Goal: Task Accomplishment & Management: Use online tool/utility

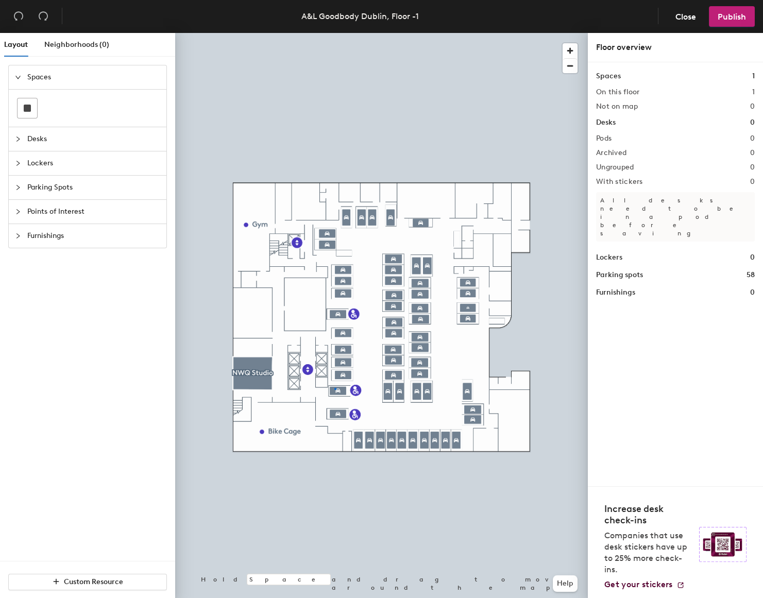
click at [335, 33] on div at bounding box center [381, 33] width 413 height 0
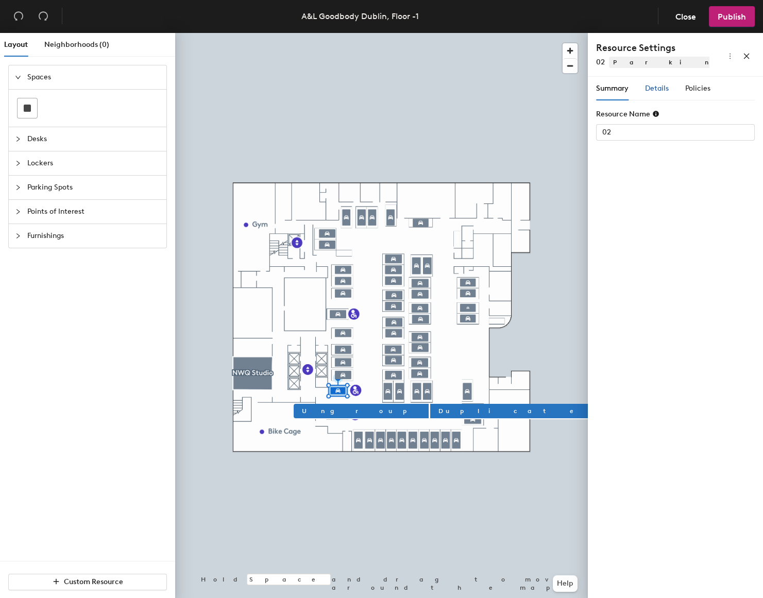
click at [646, 87] on span "Details" at bounding box center [657, 88] width 24 height 9
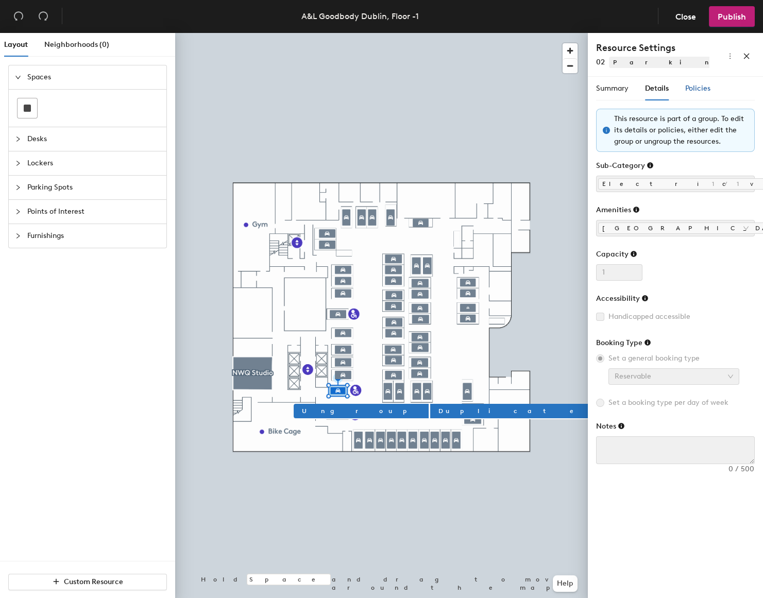
click at [701, 89] on span "Policies" at bounding box center [697, 88] width 25 height 9
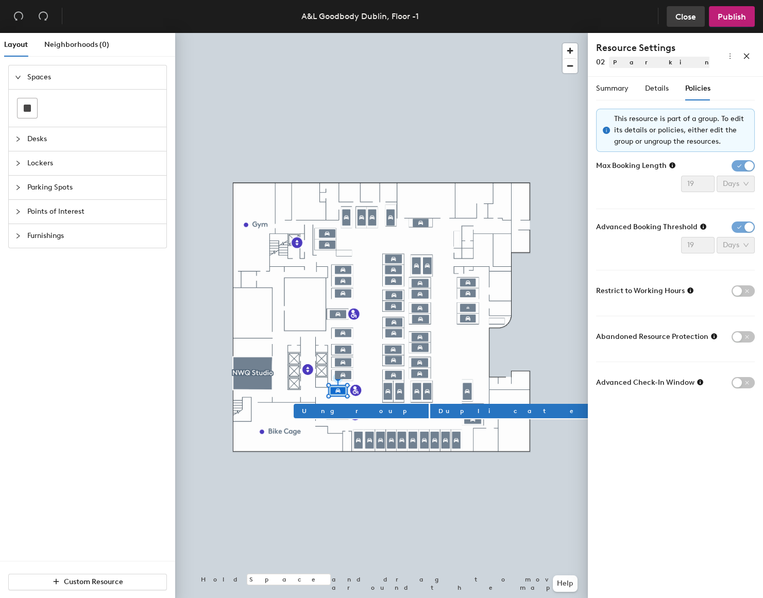
click at [685, 16] on span "Close" at bounding box center [686, 17] width 21 height 10
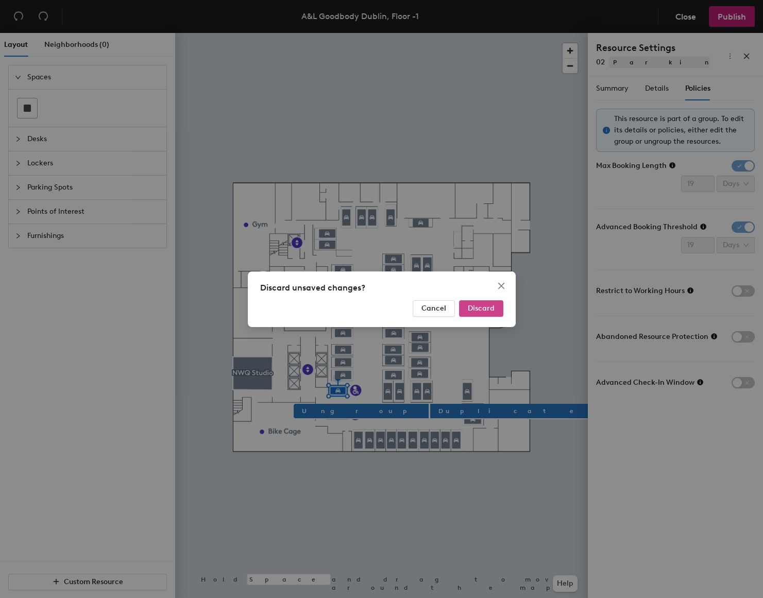
click at [473, 307] on span "Discard" at bounding box center [481, 308] width 27 height 9
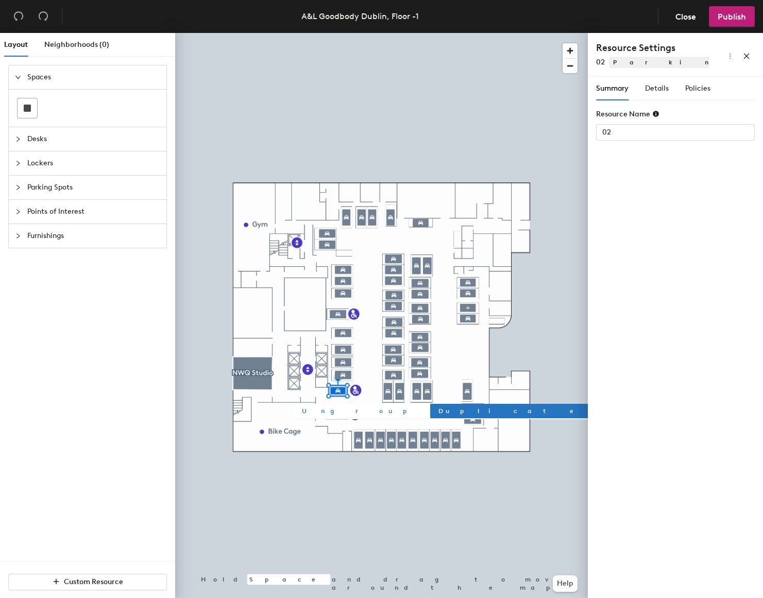
click at [312, 412] on span "Ungroup" at bounding box center [361, 411] width 119 height 9
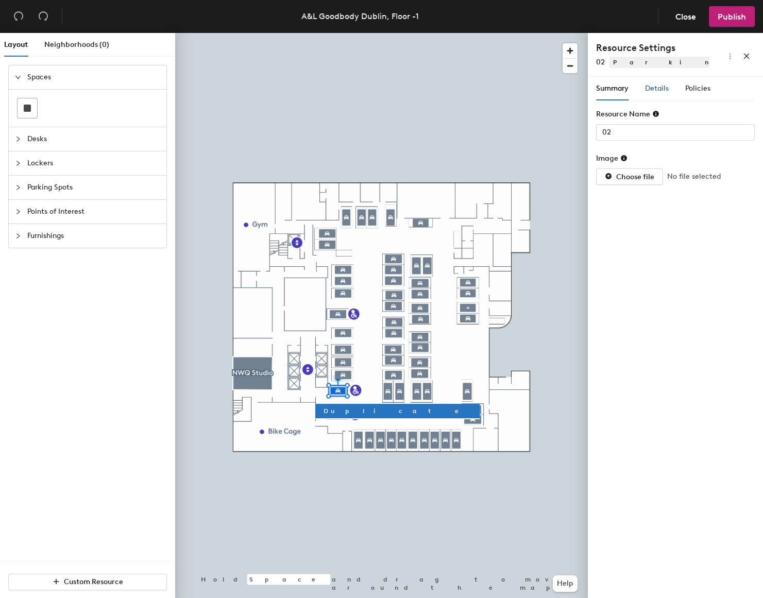
click at [655, 87] on span "Details" at bounding box center [657, 88] width 24 height 9
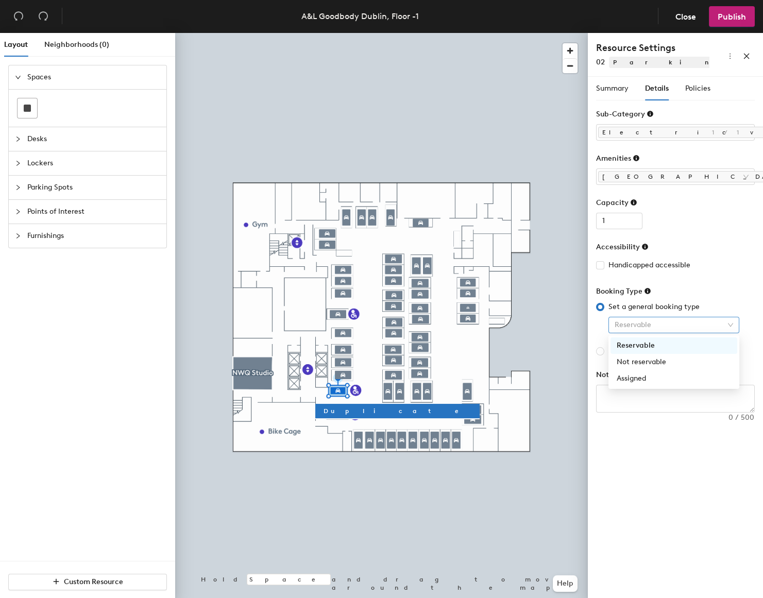
click at [660, 325] on span "Reservable" at bounding box center [674, 324] width 119 height 15
click at [659, 379] on div "Assigned" at bounding box center [674, 378] width 114 height 11
click at [652, 325] on span "Assigned" at bounding box center [674, 324] width 119 height 15
click at [659, 362] on div "Not reservable" at bounding box center [674, 362] width 114 height 11
click at [738, 19] on span "Publish" at bounding box center [732, 17] width 28 height 10
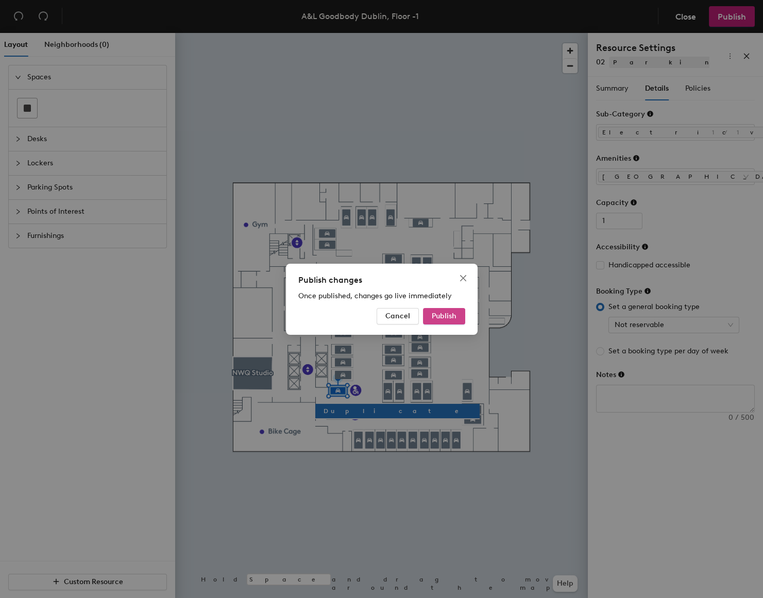
click at [453, 315] on span "Publish" at bounding box center [444, 316] width 25 height 9
